Goal: Information Seeking & Learning: Learn about a topic

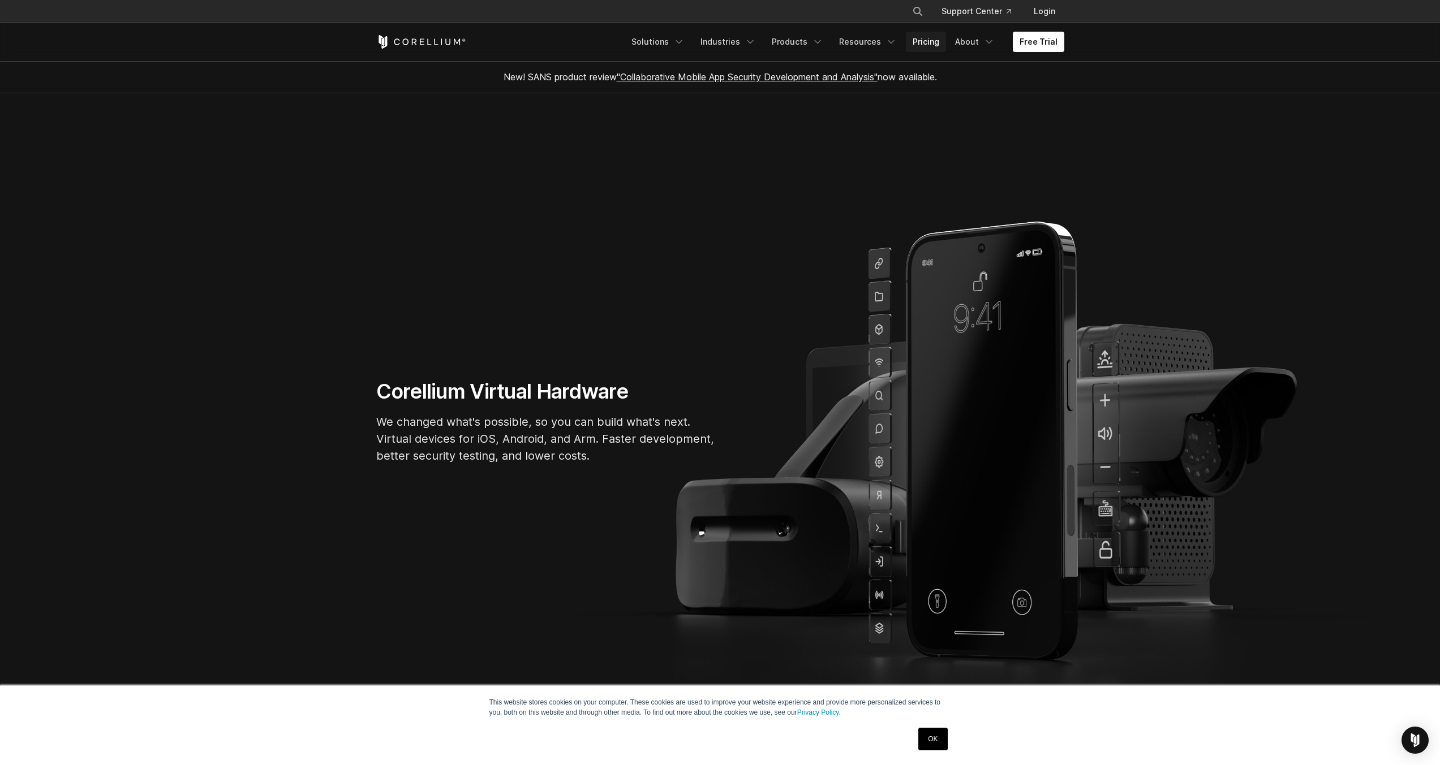
click at [920, 38] on link "Pricing" at bounding box center [926, 42] width 40 height 20
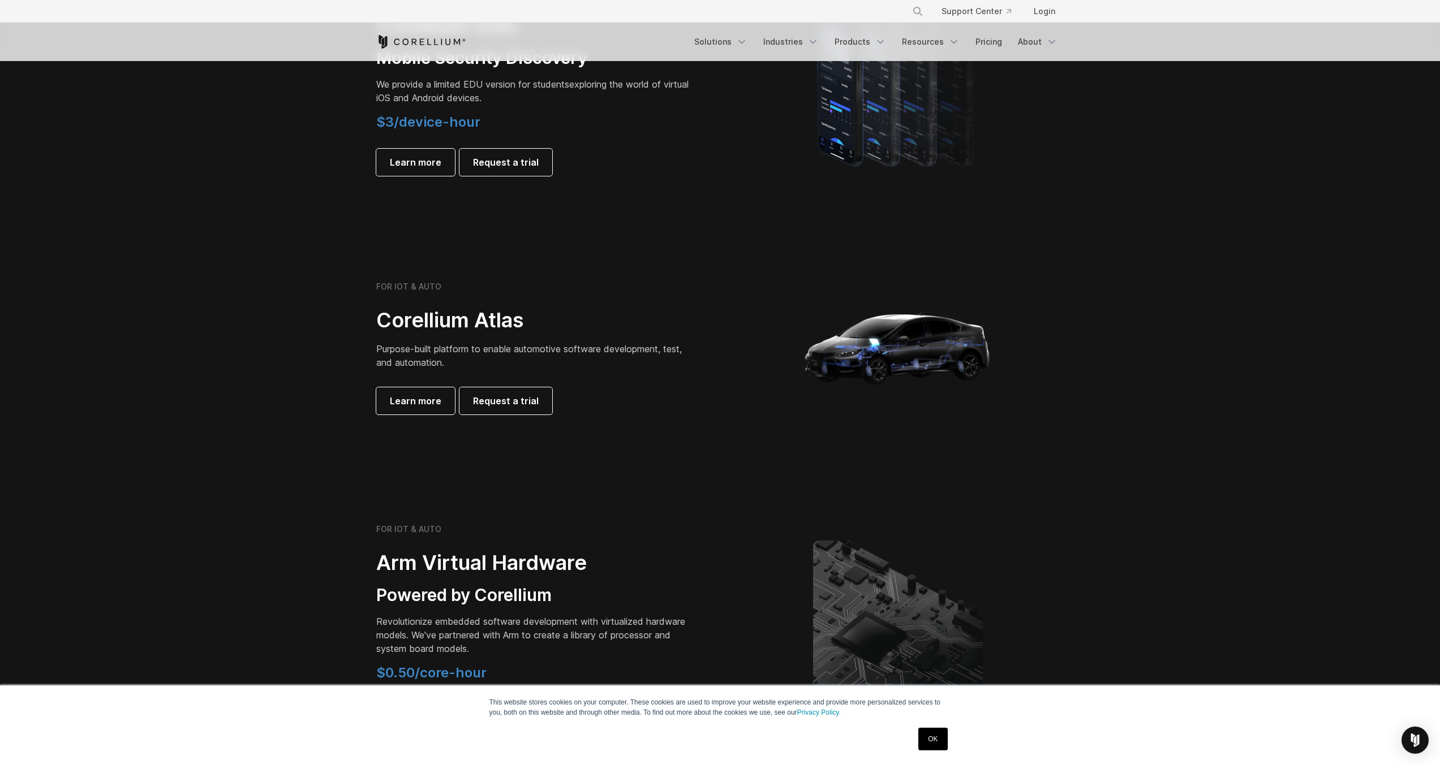
scroll to position [679, 0]
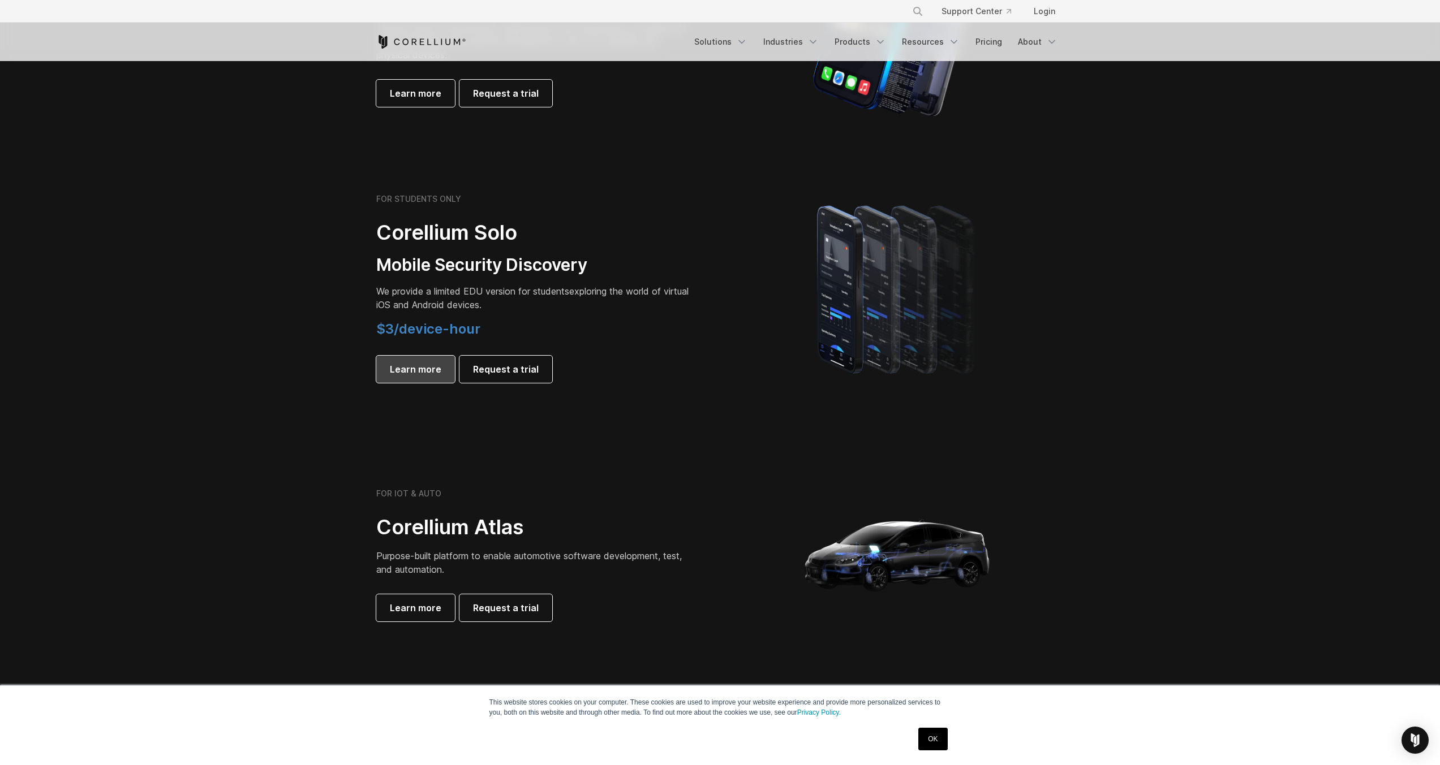
click at [423, 372] on span "Learn more" at bounding box center [415, 370] width 51 height 14
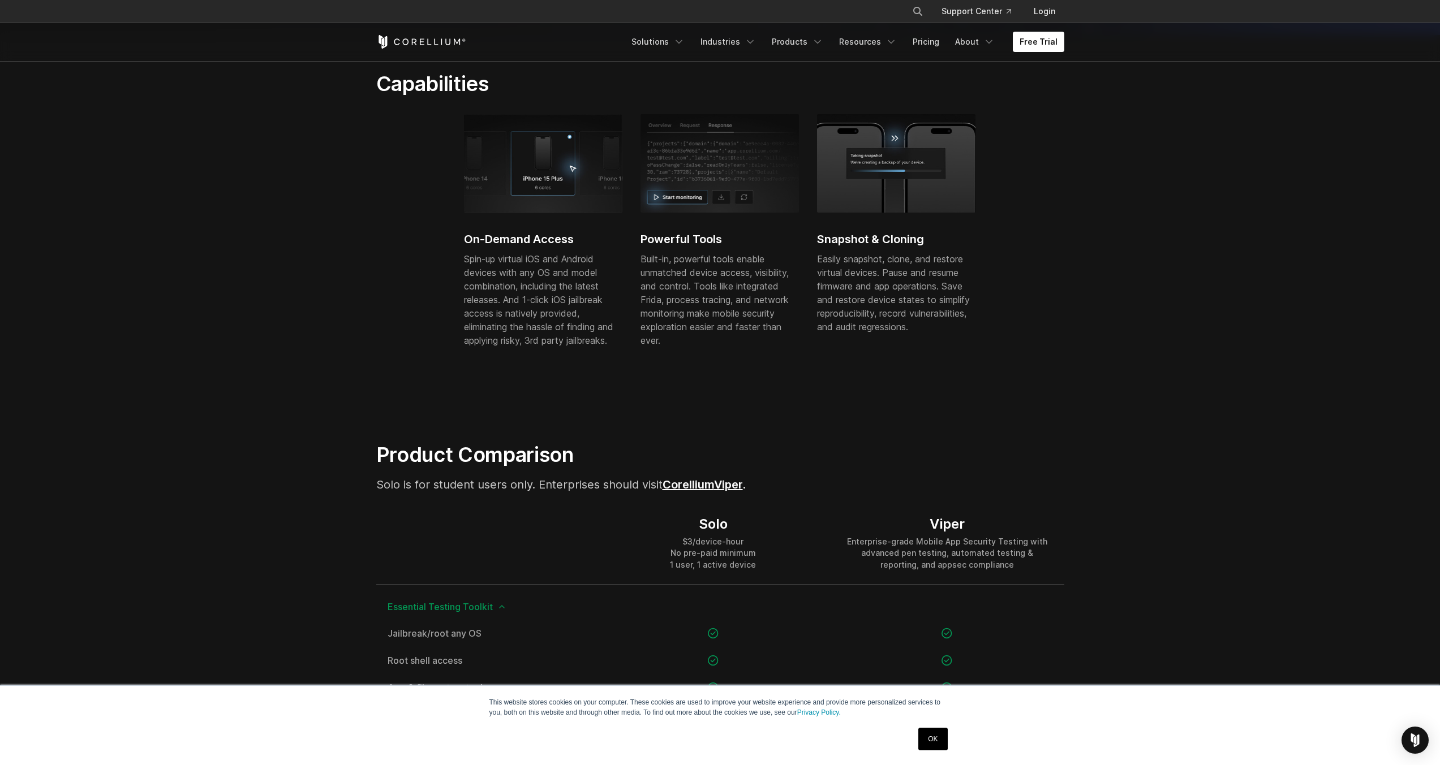
scroll to position [611, 0]
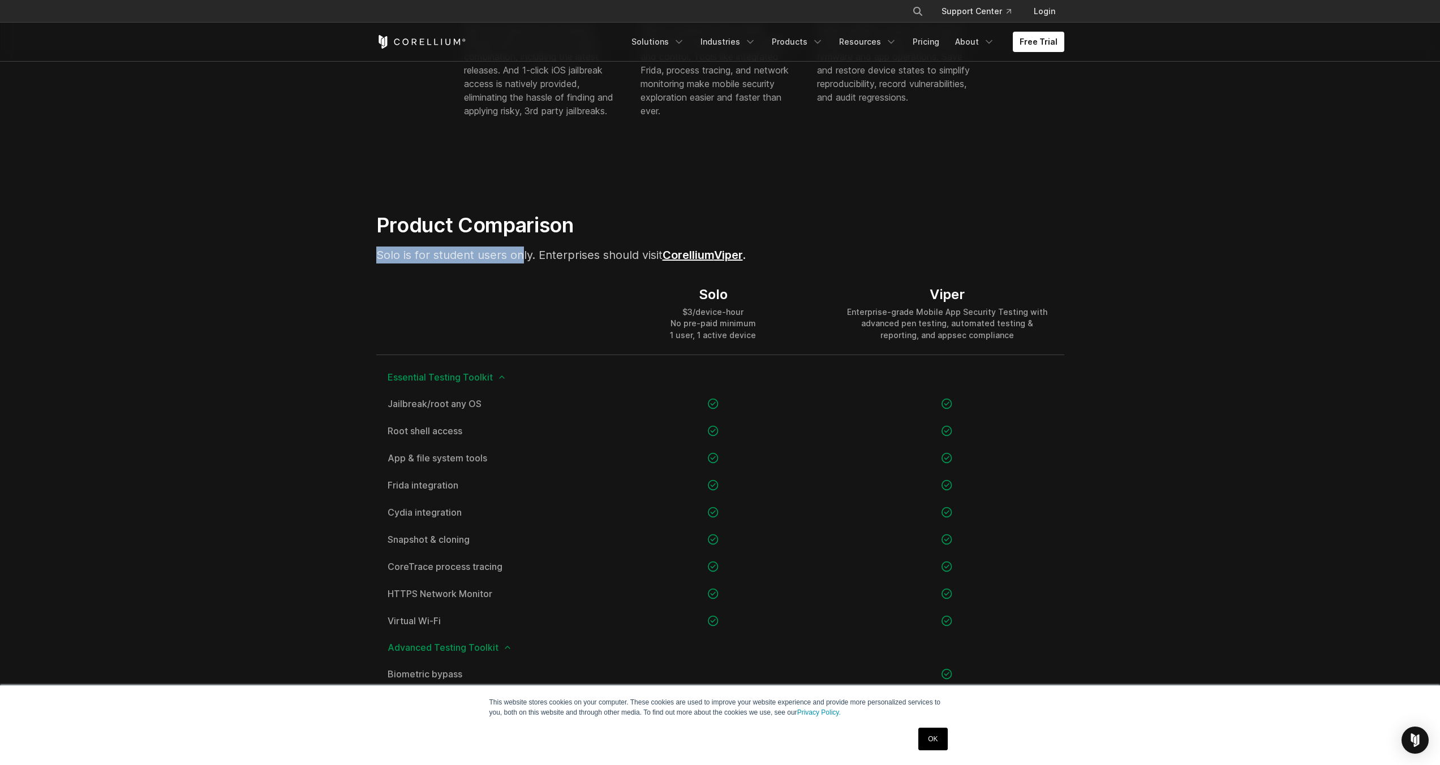
drag, startPoint x: 386, startPoint y: 249, endPoint x: 519, endPoint y: 252, distance: 133.0
click at [519, 252] on div "Product Comparison Solo is for student users only. Enterprises should visit Cor…" at bounding box center [601, 243] width 473 height 60
click at [529, 289] on div at bounding box center [486, 313] width 220 height 81
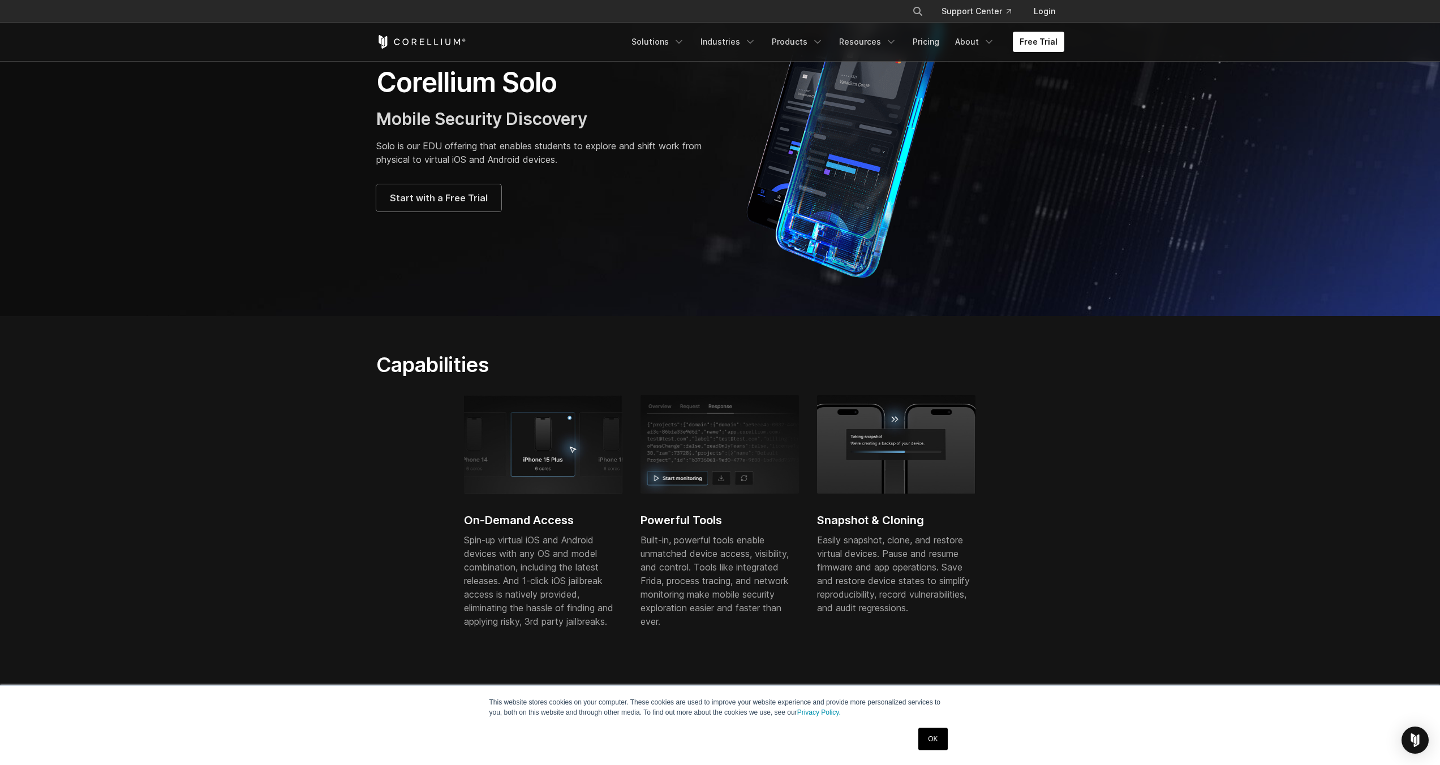
scroll to position [0, 0]
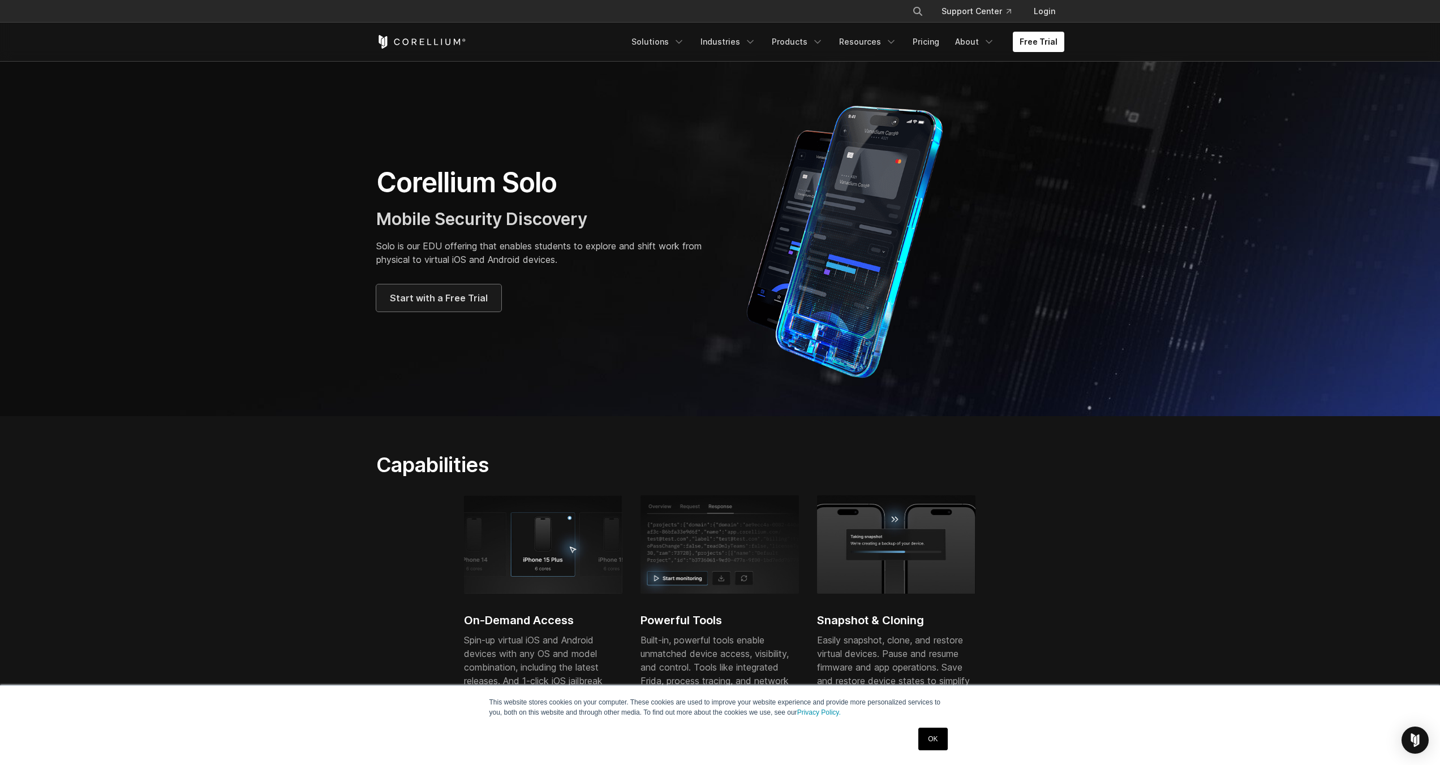
click at [485, 290] on link "Start with a Free Trial" at bounding box center [438, 298] width 125 height 27
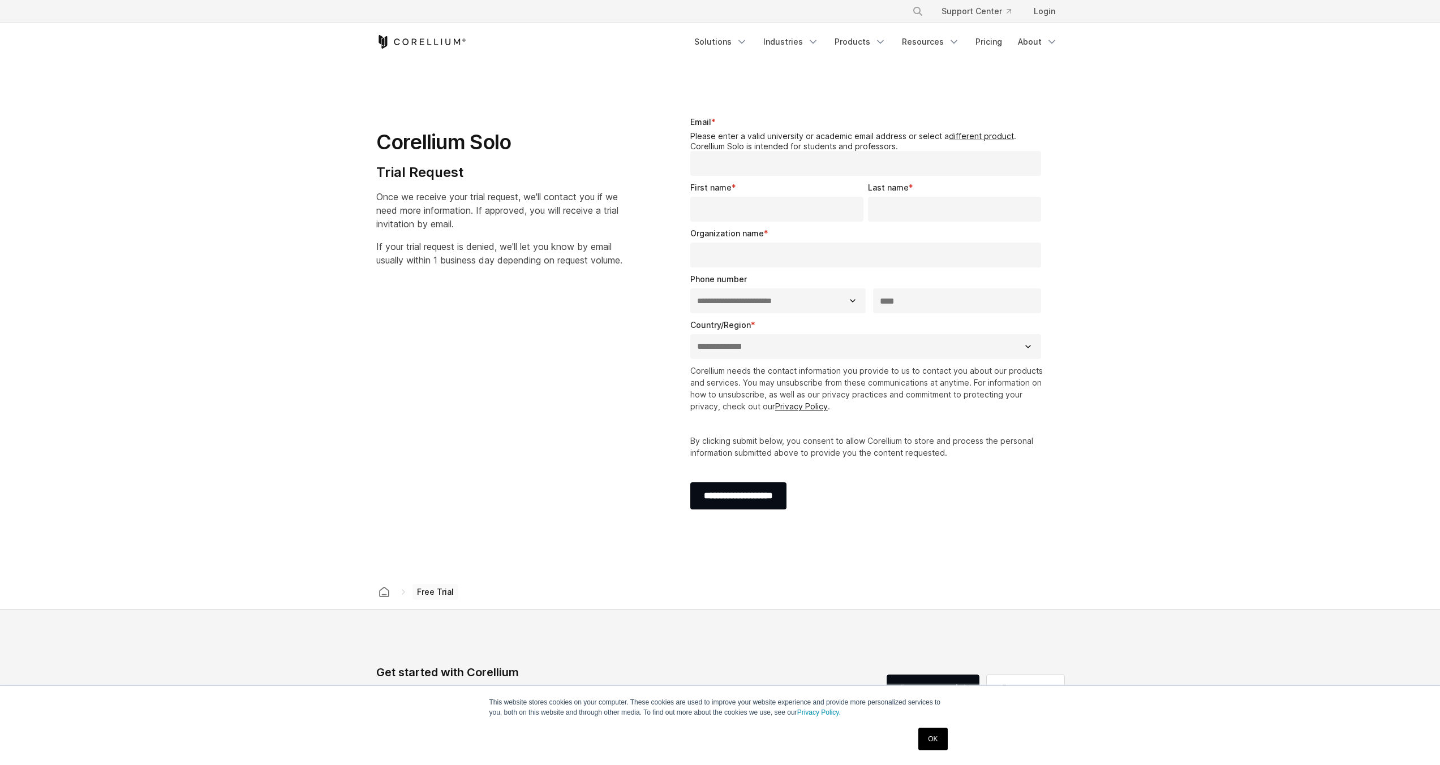
select select "**"
click at [952, 136] on link "different product" at bounding box center [981, 136] width 65 height 10
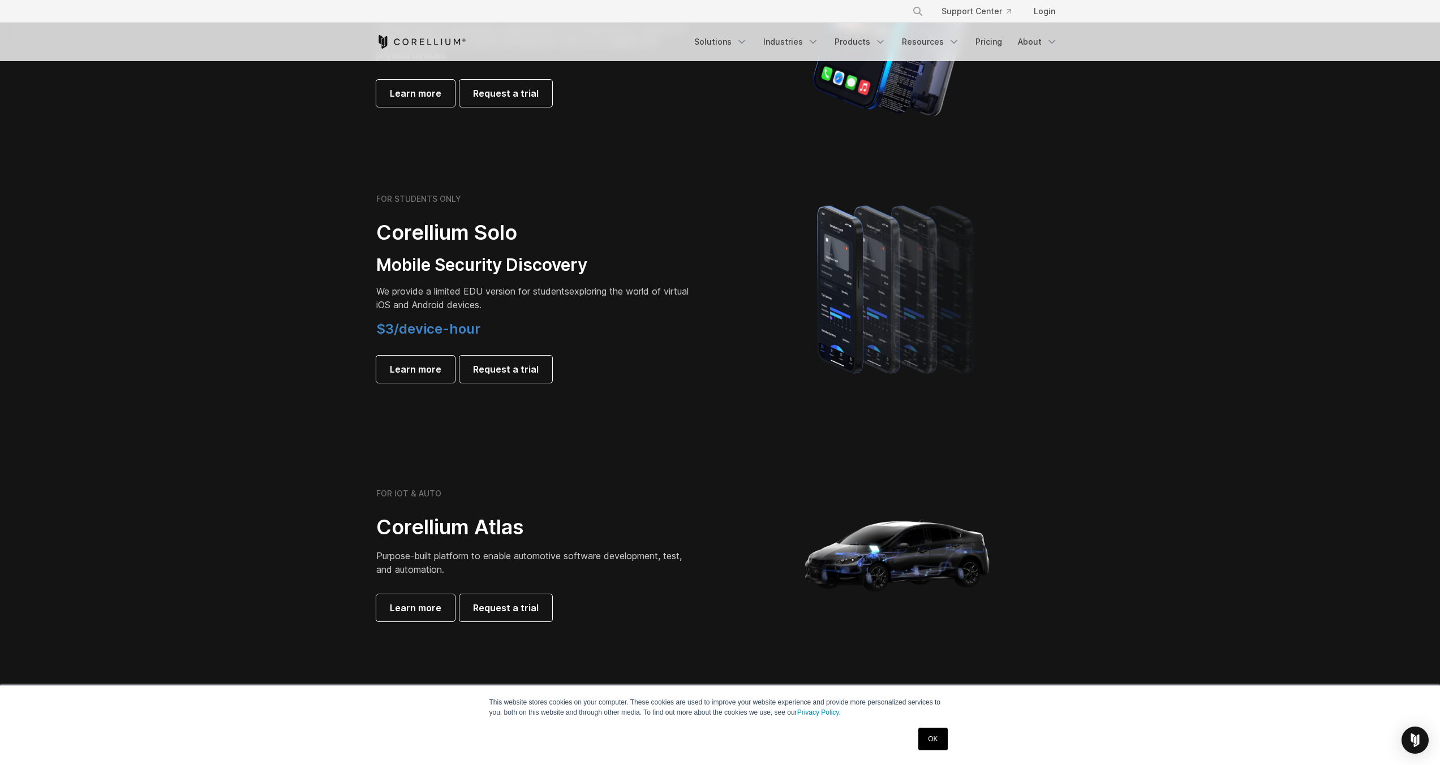
scroll to position [339, 0]
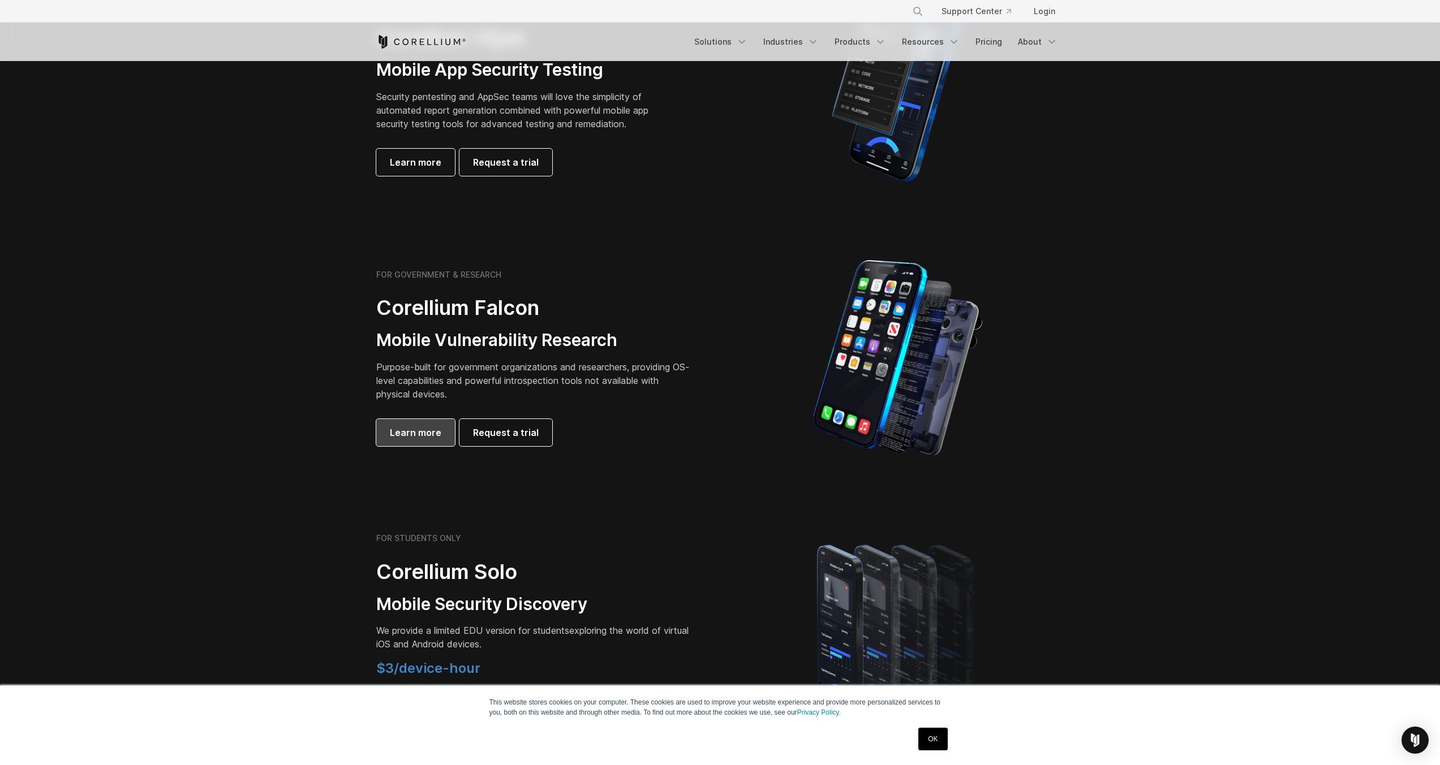
click at [408, 433] on span "Learn more" at bounding box center [415, 433] width 51 height 14
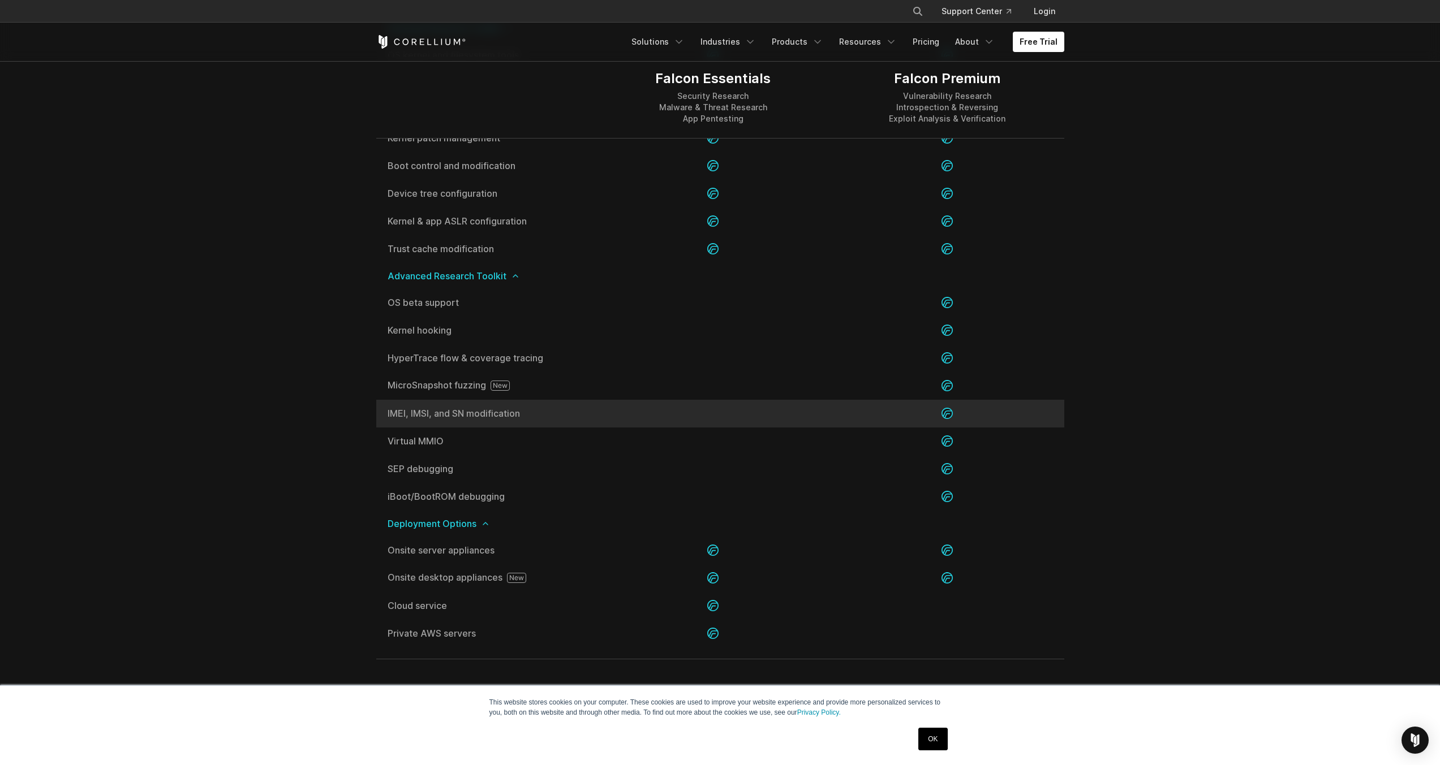
scroll to position [2240, 0]
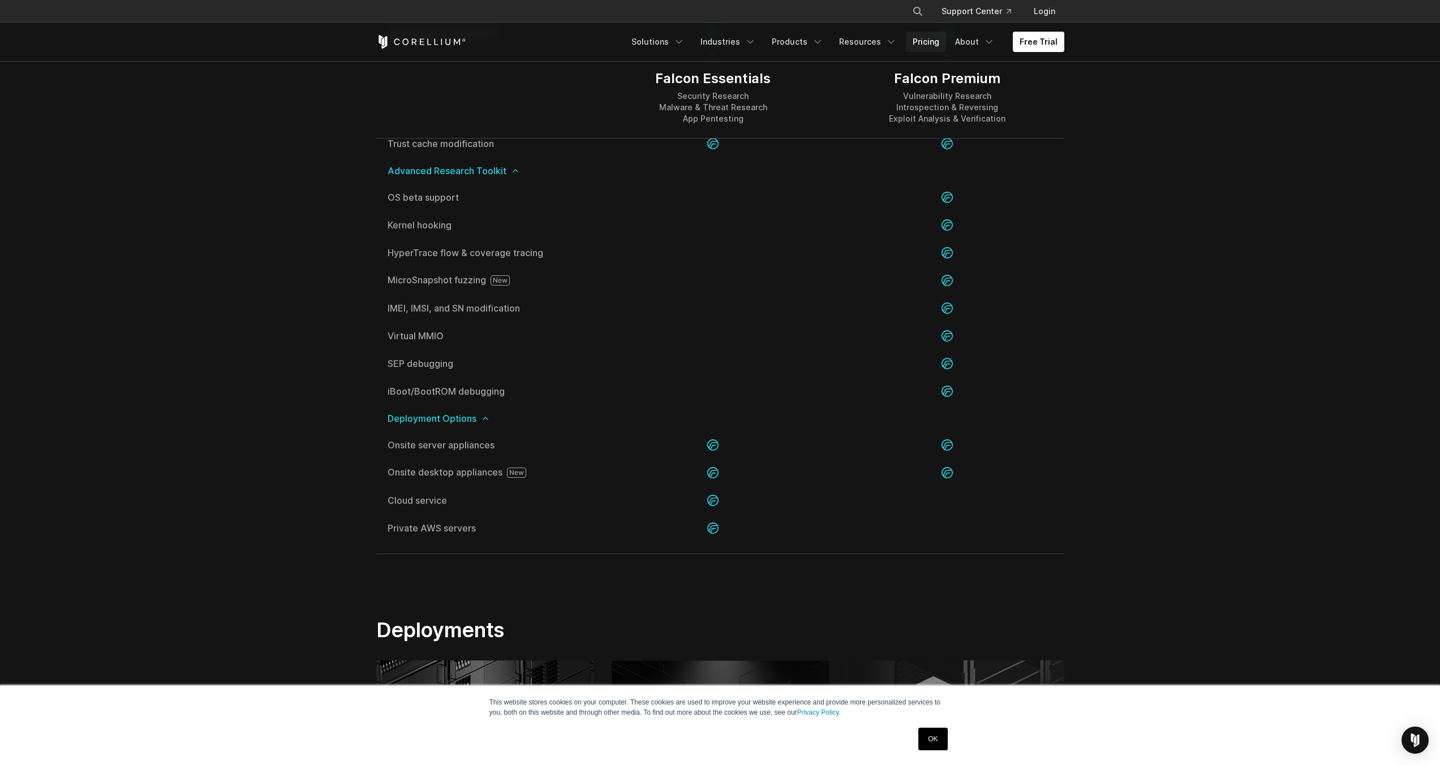
click at [928, 37] on link "Pricing" at bounding box center [926, 42] width 40 height 20
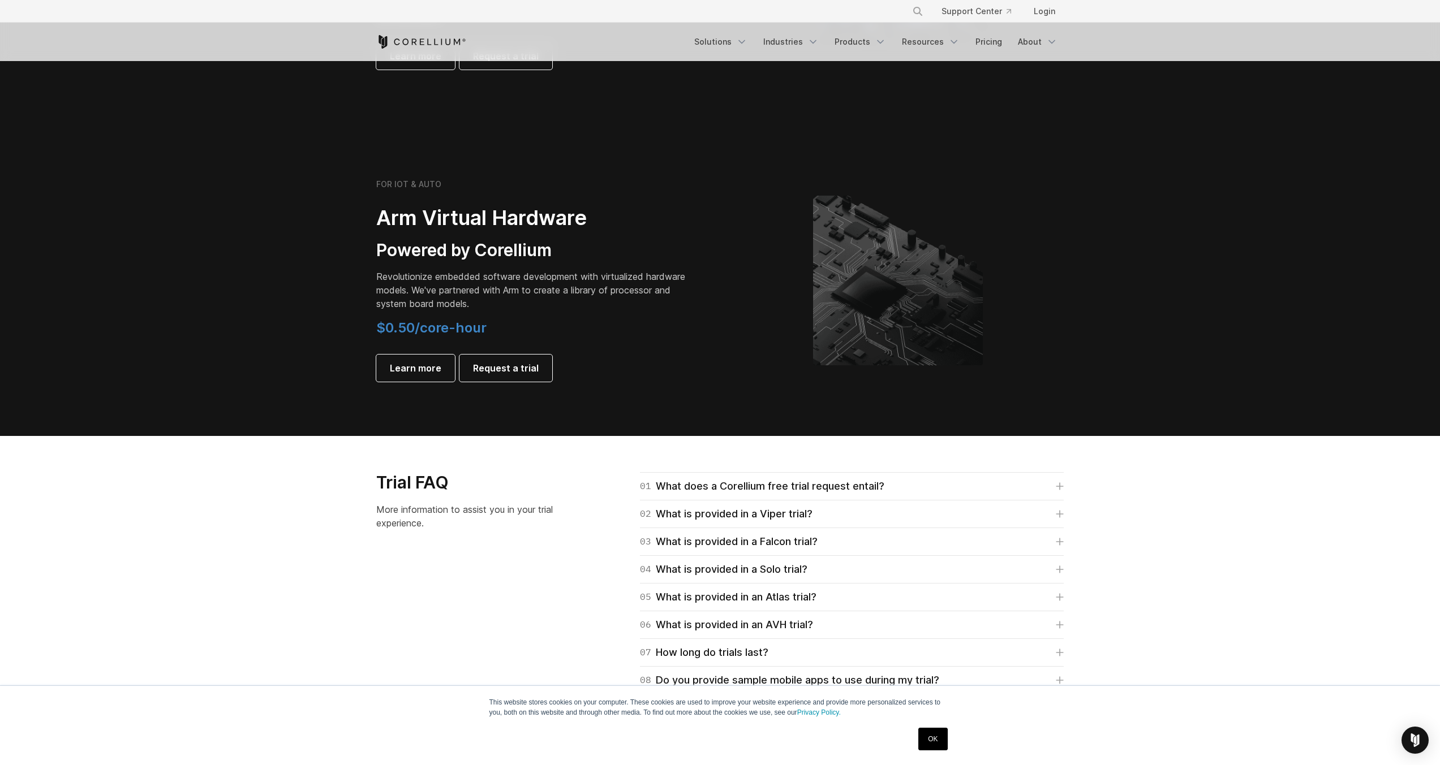
scroll to position [1425, 0]
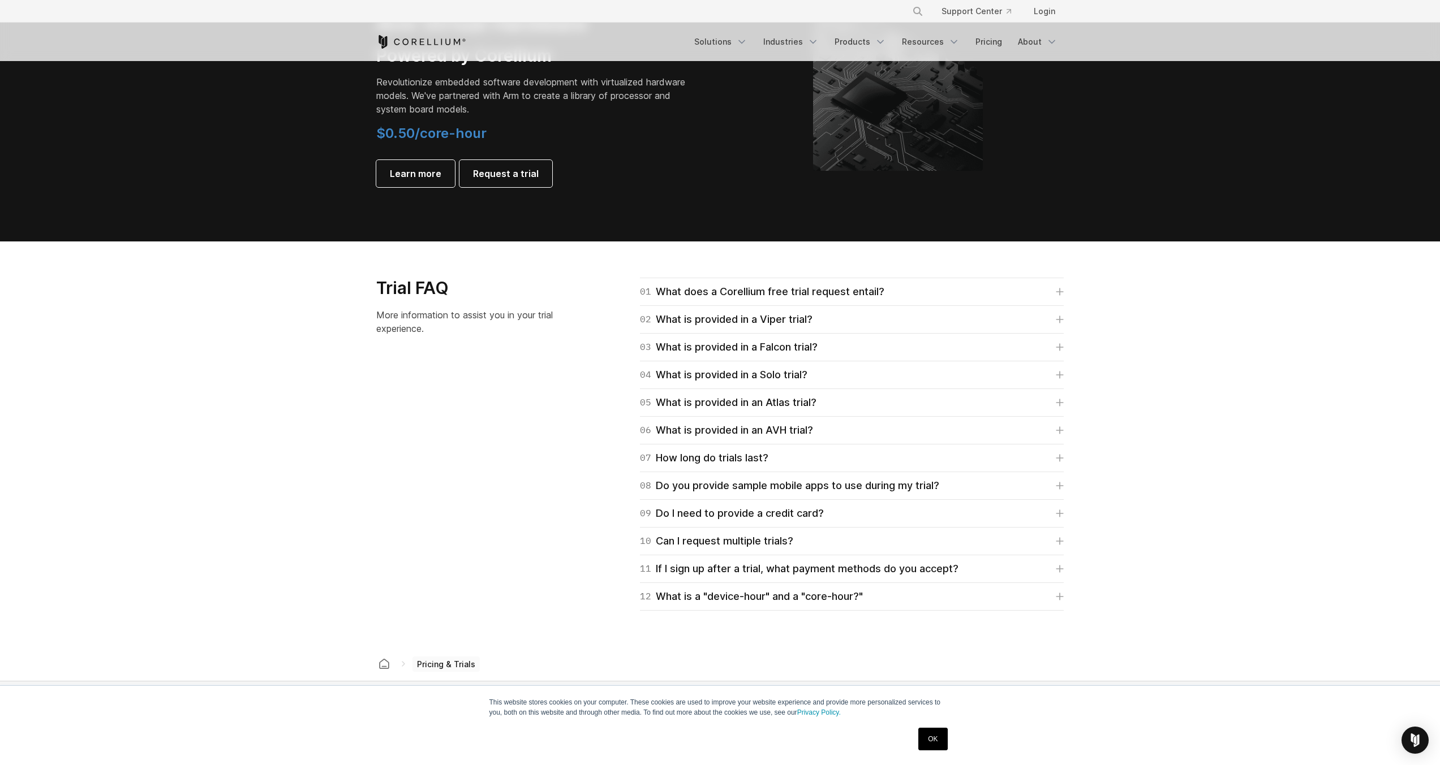
click at [807, 609] on div "12 What is a "device-hour" and a "core-hour?" A device-hour signifies virtual a…" at bounding box center [852, 597] width 424 height 28
click at [804, 601] on div "12 What is a "device-hour" and a "core-hour?"" at bounding box center [751, 597] width 223 height 16
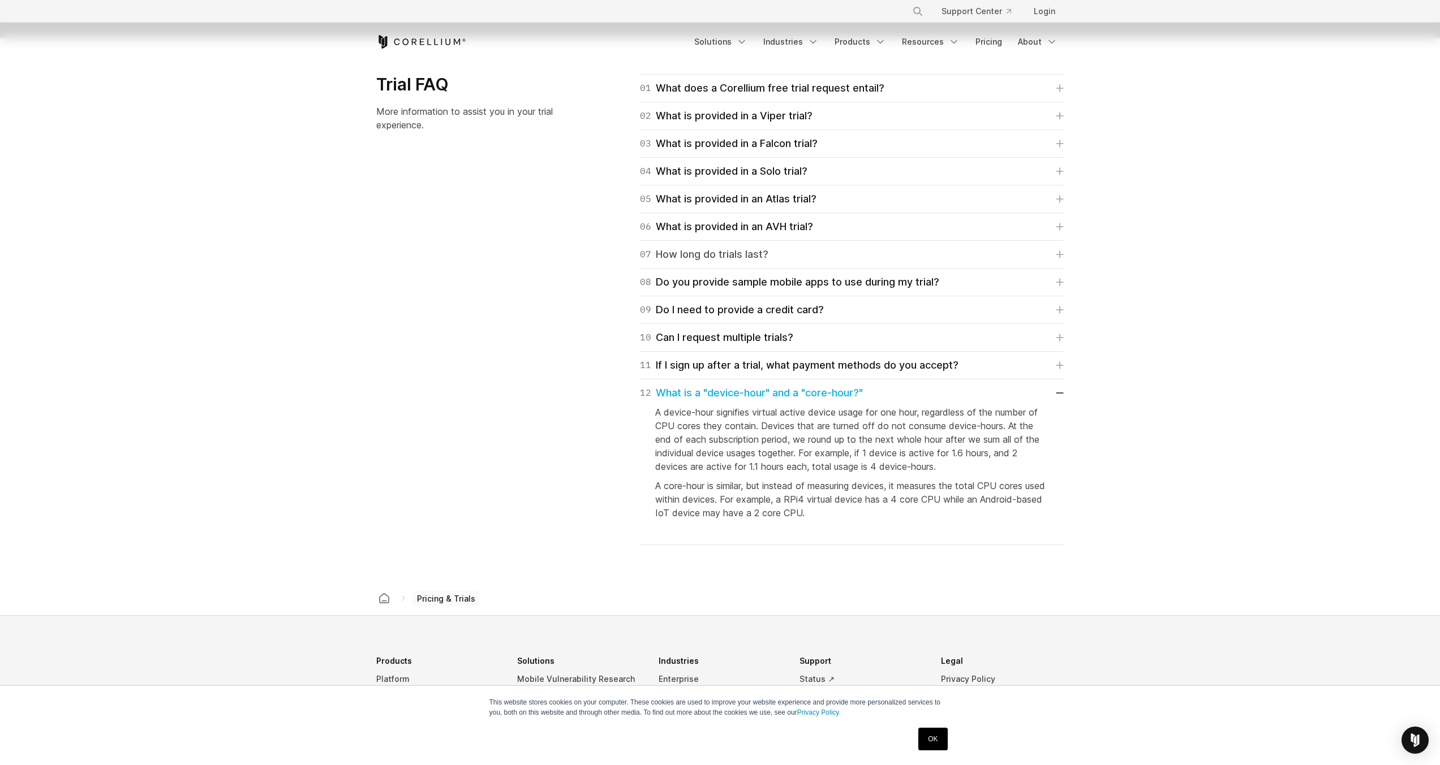
scroll to position [1561, 0]
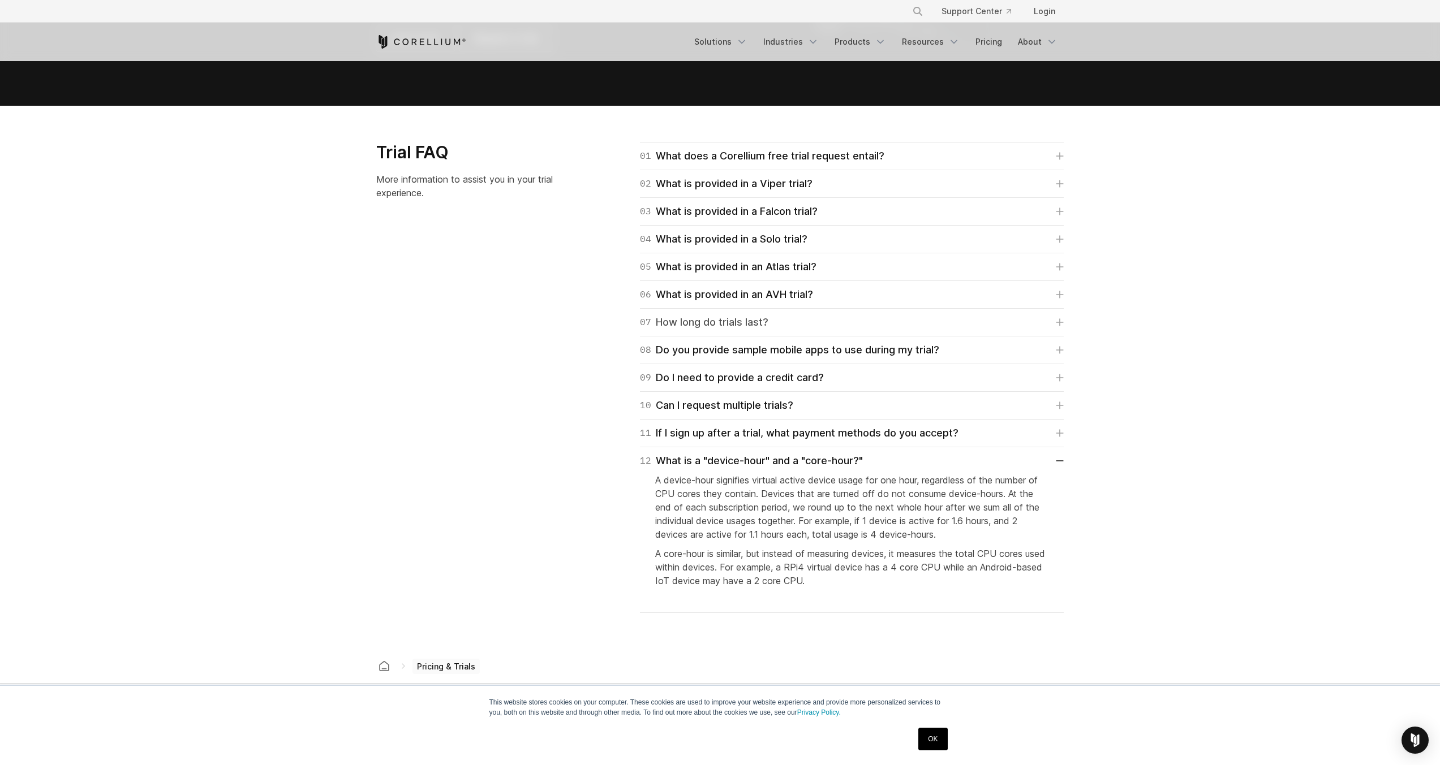
click at [750, 322] on div "07 How long do trials last?" at bounding box center [704, 323] width 128 height 16
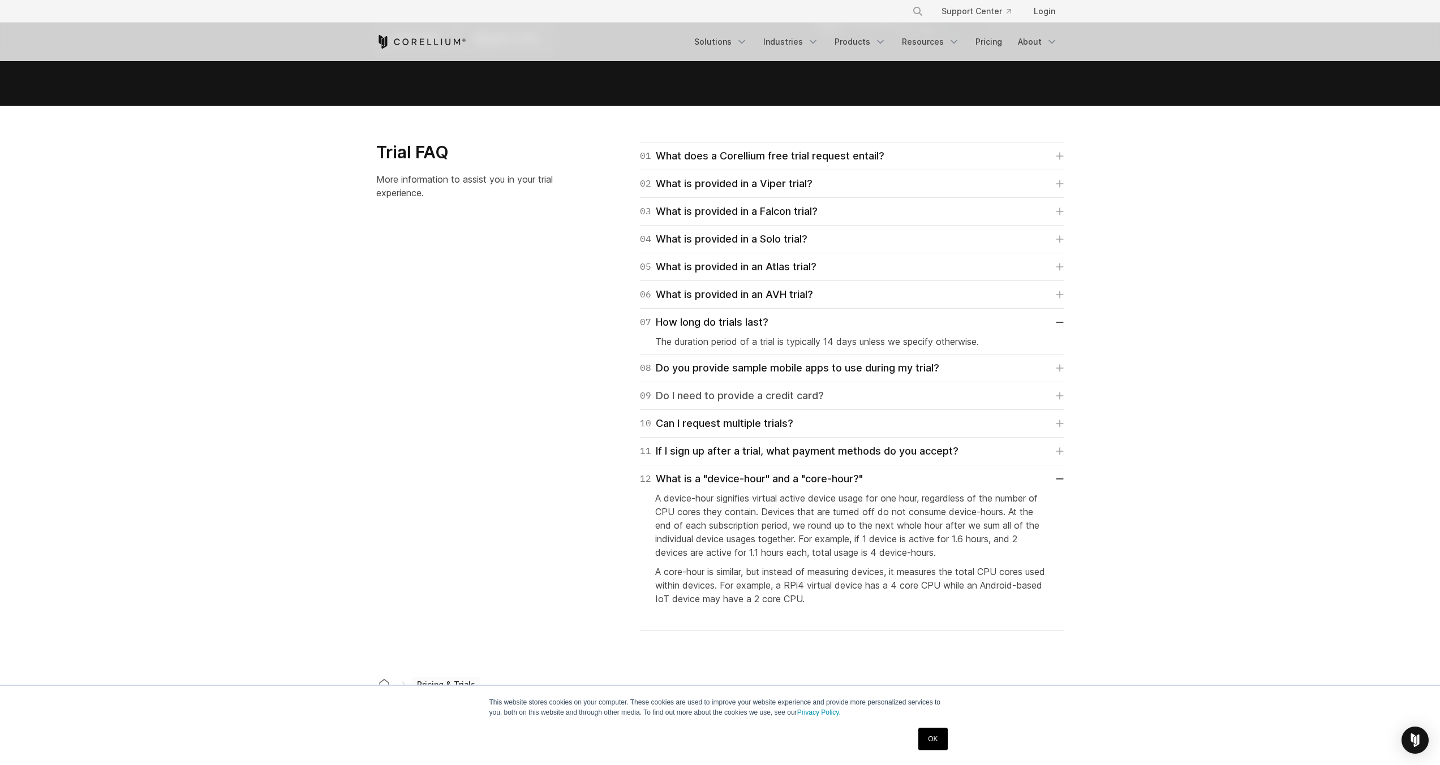
click at [676, 399] on div "09 Do I need to provide a credit card?" at bounding box center [732, 396] width 184 height 16
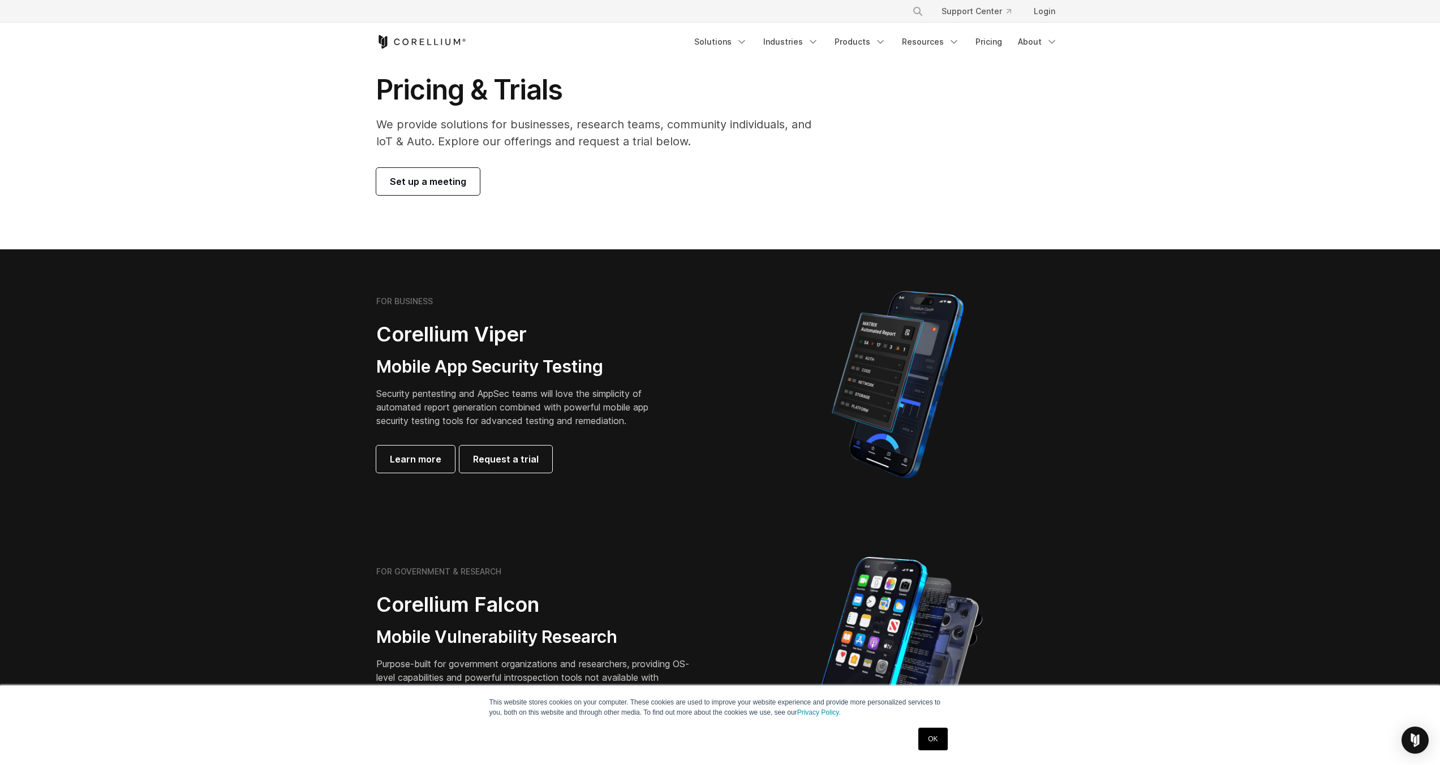
scroll to position [0, 0]
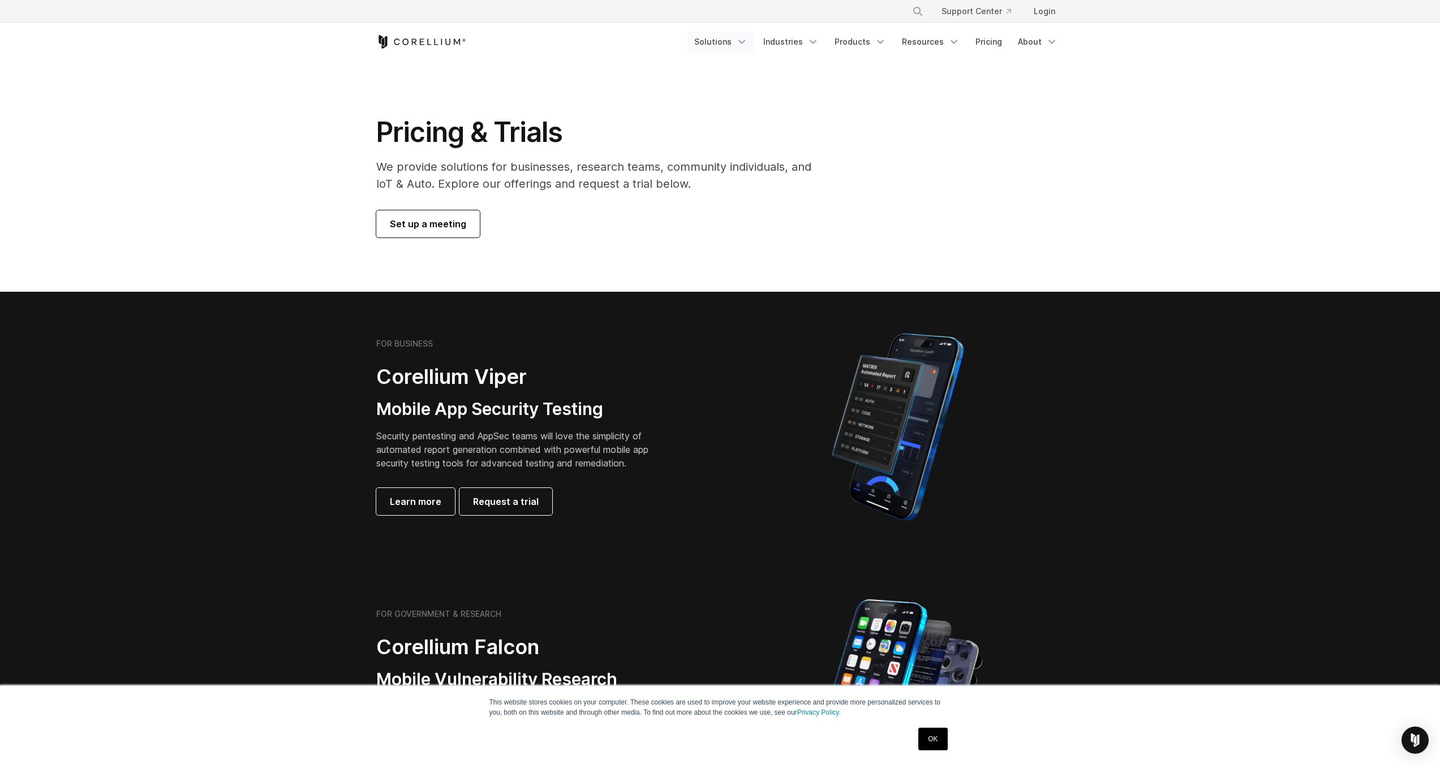
click at [733, 47] on link "Solutions" at bounding box center [720, 42] width 67 height 20
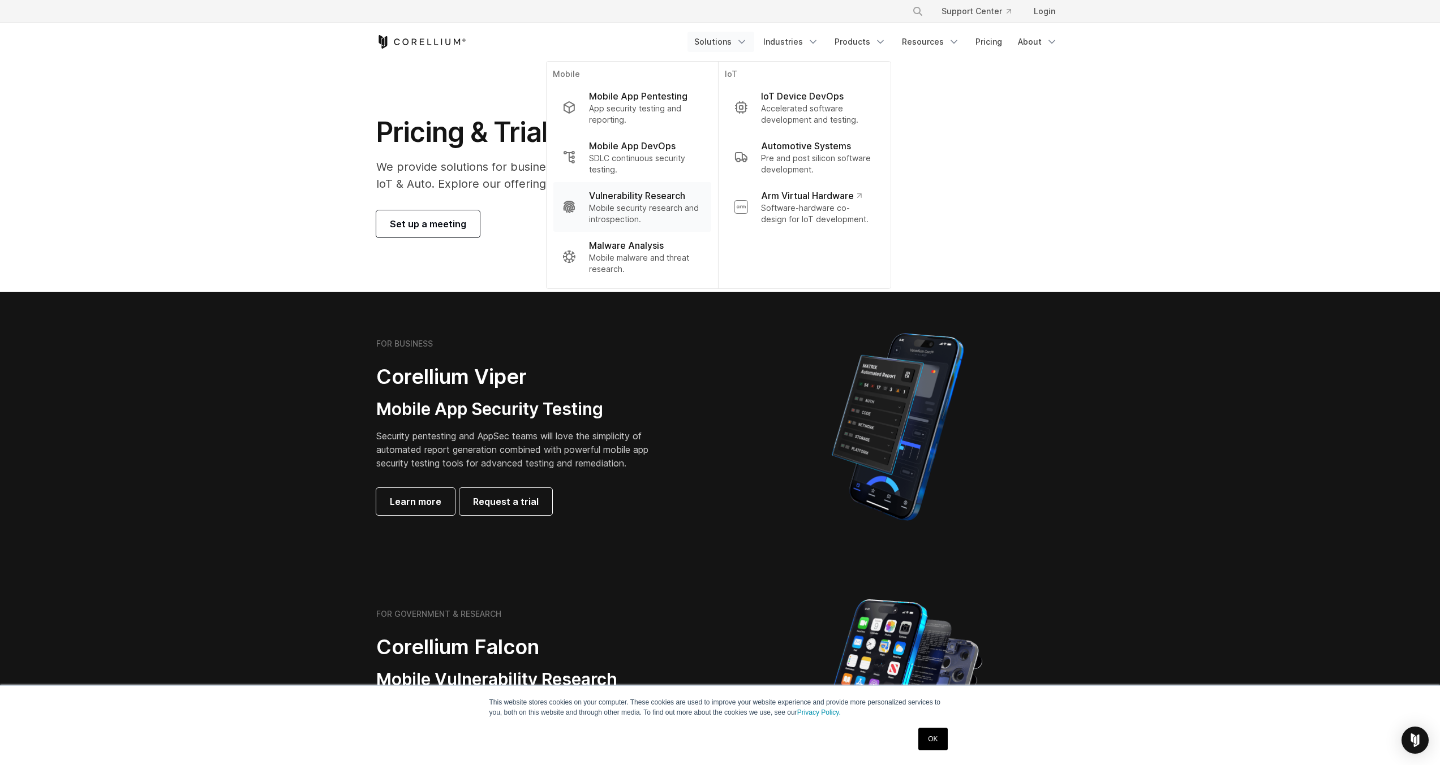
click at [673, 221] on p "Mobile security research and introspection." at bounding box center [645, 214] width 113 height 23
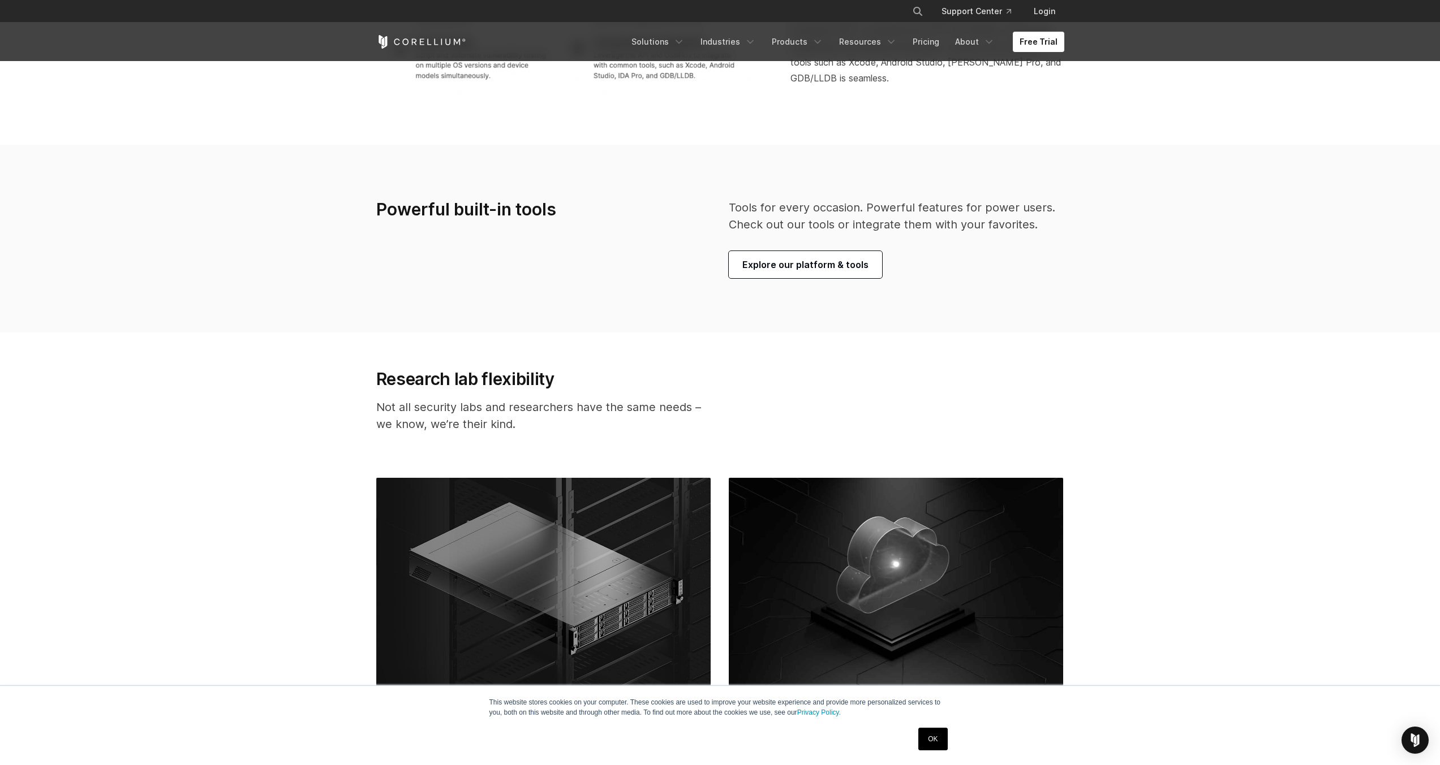
scroll to position [2919, 0]
